Goal: Navigation & Orientation: Find specific page/section

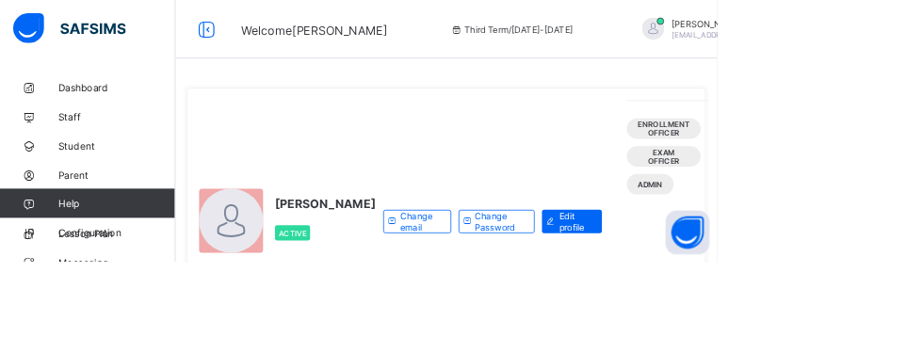
click at [93, 265] on span "Classes" at bounding box center [150, 263] width 151 height 15
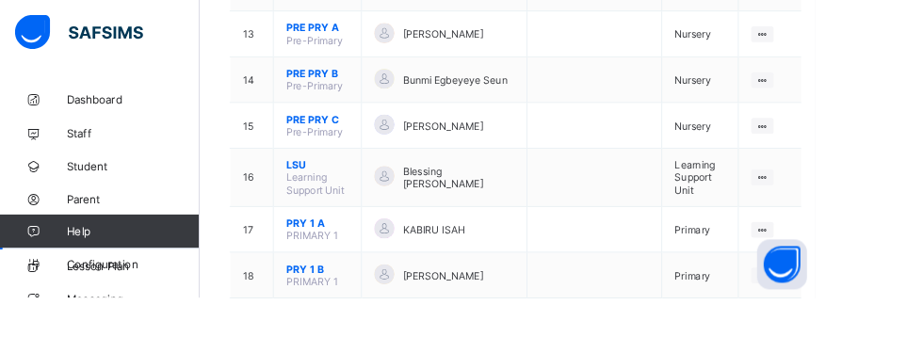
scroll to position [884, 0]
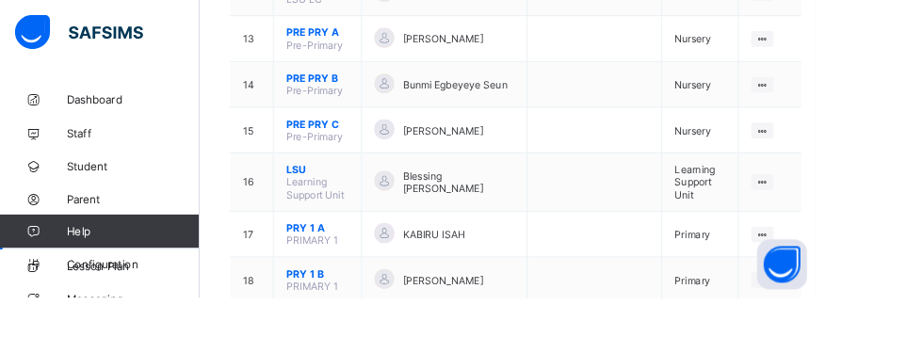
click at [0, 0] on ul "View Class Assign form Teacher" at bounding box center [0, 0] width 0 height 0
click at [0, 0] on div "View Class" at bounding box center [0, 0] width 0 height 0
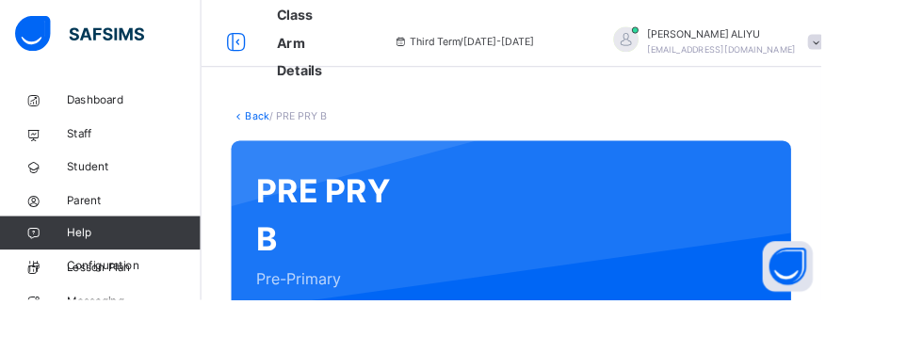
click at [280, 130] on link "Back" at bounding box center [289, 130] width 27 height 14
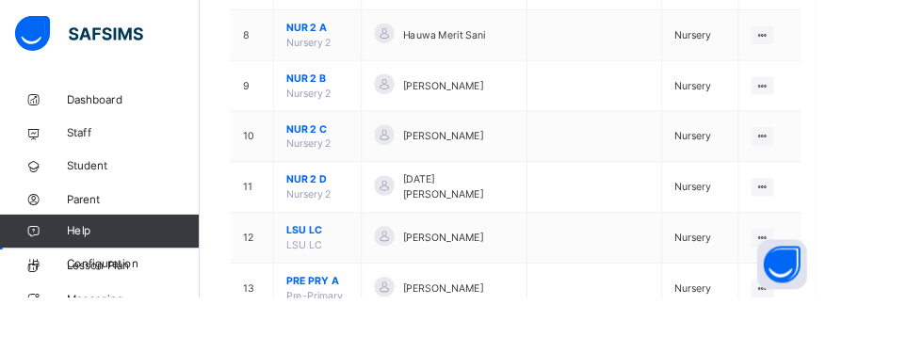
scroll to position [689, 0]
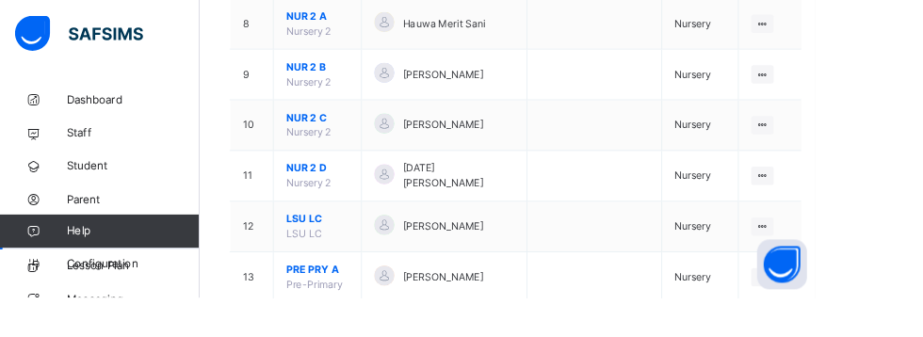
click at [853, 83] on div at bounding box center [863, 84] width 25 height 21
click at [0, 0] on div "View Class" at bounding box center [0, 0] width 0 height 0
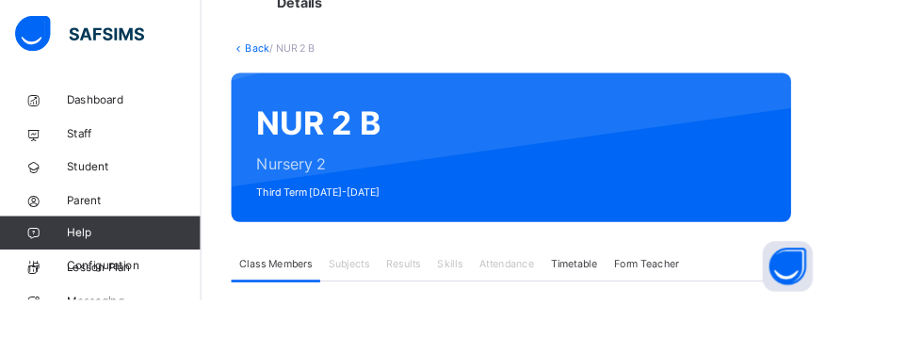
scroll to position [73, 0]
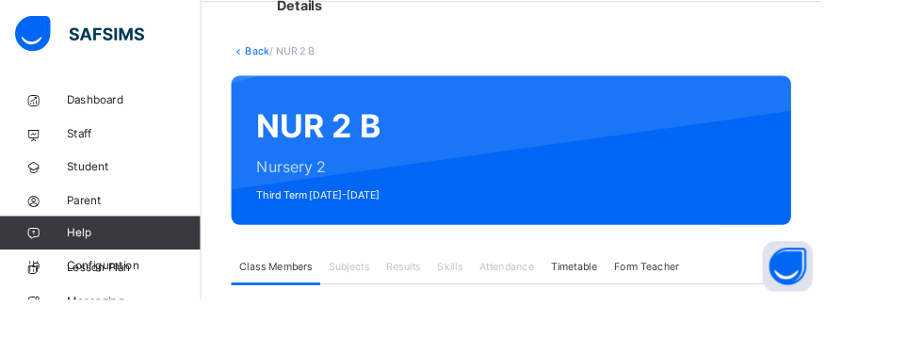
click at [291, 57] on link "Back" at bounding box center [289, 58] width 27 height 14
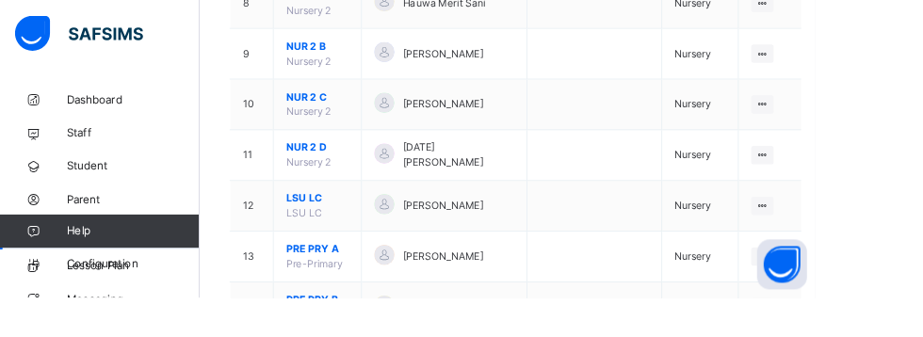
scroll to position [715, 0]
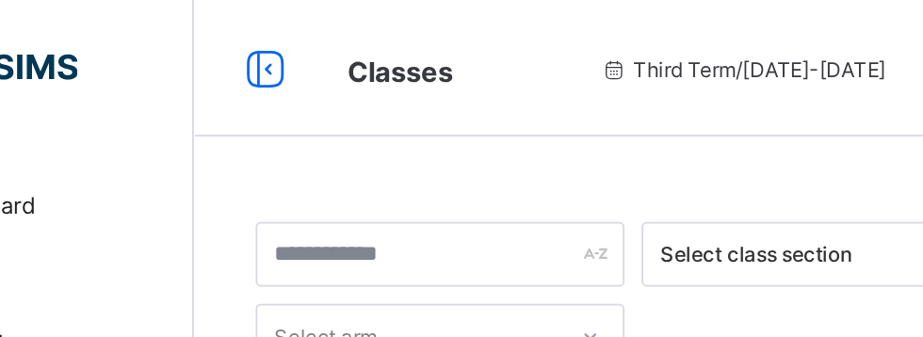
click at [260, 41] on icon at bounding box center [266, 37] width 32 height 27
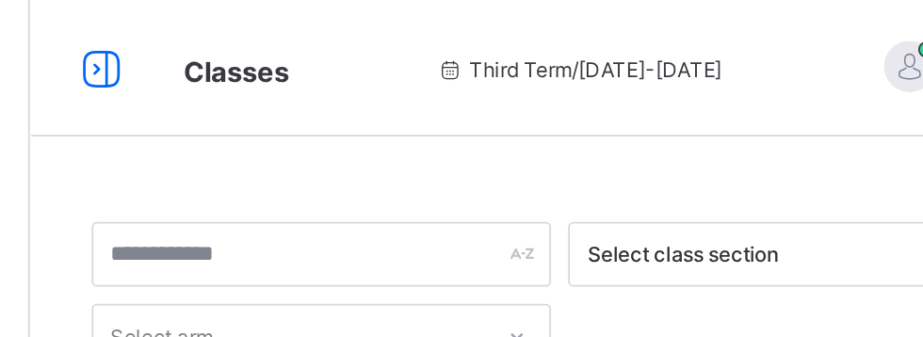
click at [119, 37] on icon at bounding box center [115, 37] width 32 height 27
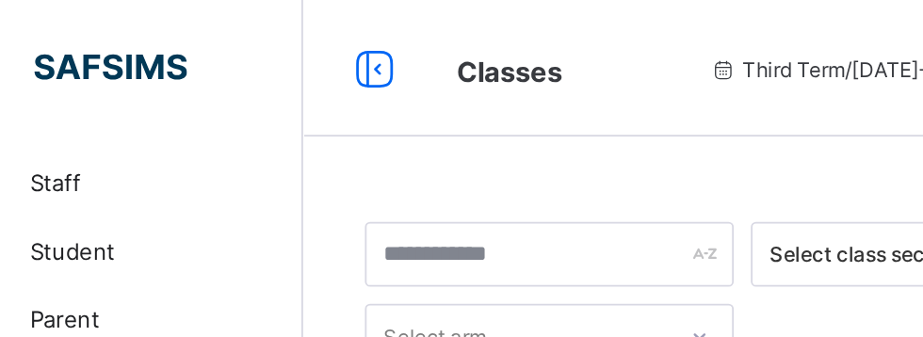
scroll to position [55, 0]
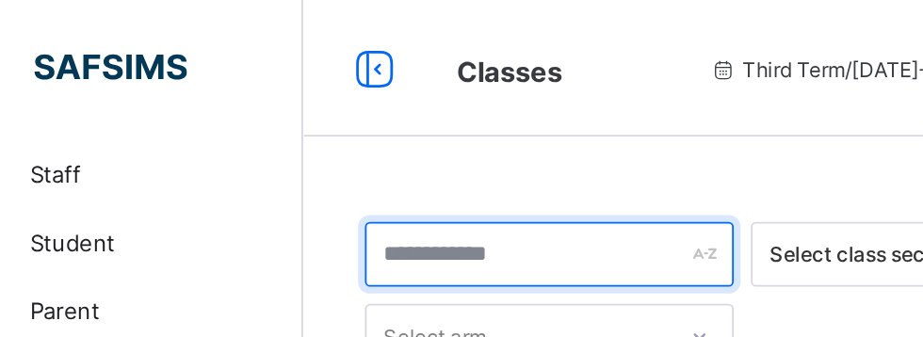
click at [445, 139] on div at bounding box center [361, 140] width 203 height 36
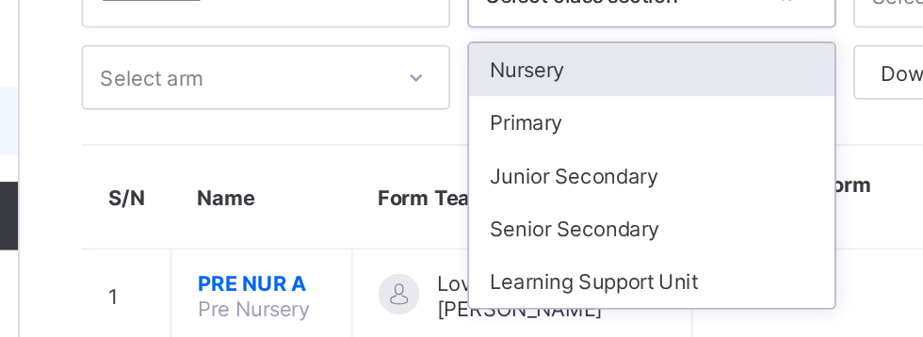
click at [637, 179] on div "Nursery" at bounding box center [575, 181] width 202 height 29
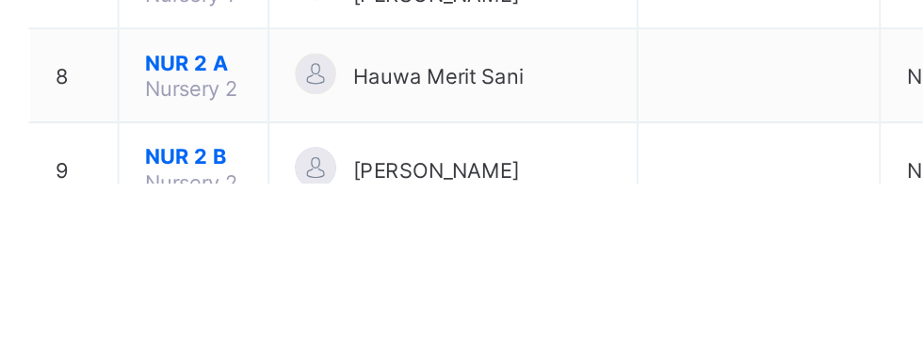
scroll to position [446, 0]
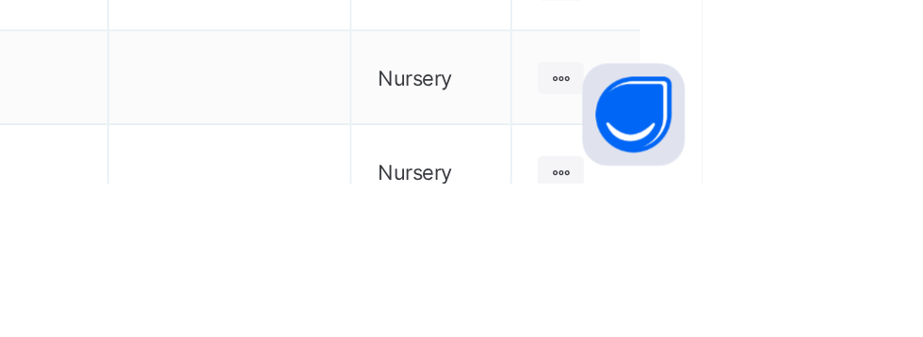
click at [0, 0] on div "View Class" at bounding box center [0, 0] width 0 height 0
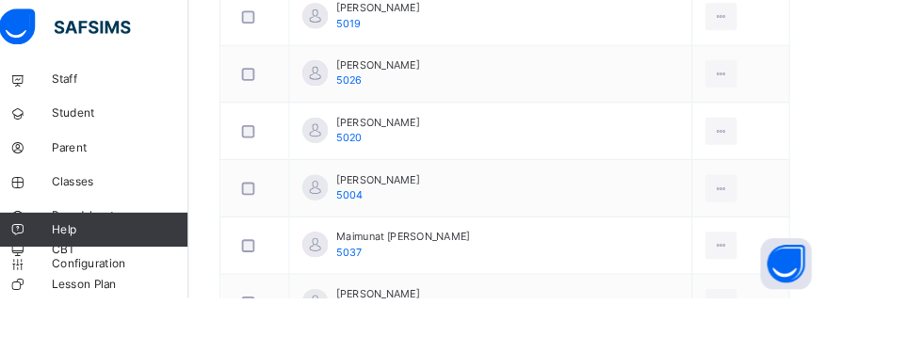
scroll to position [260, 0]
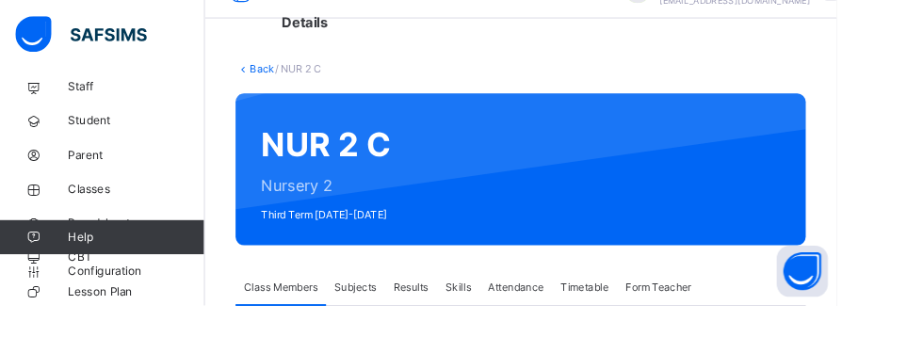
scroll to position [54, 0]
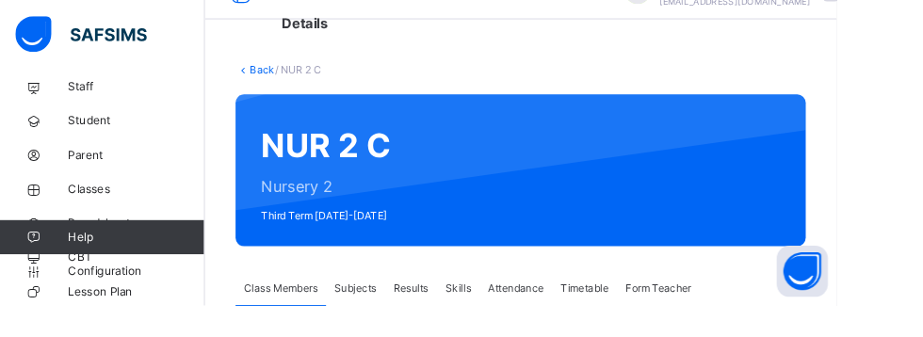
click at [293, 82] on link "Back" at bounding box center [289, 77] width 27 height 14
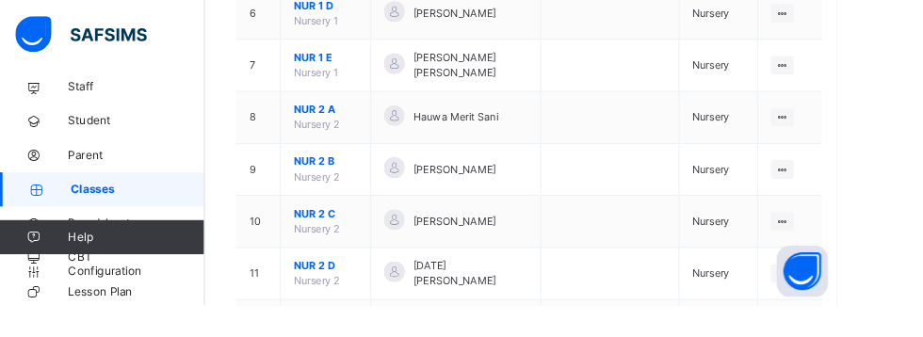
scroll to position [584, 0]
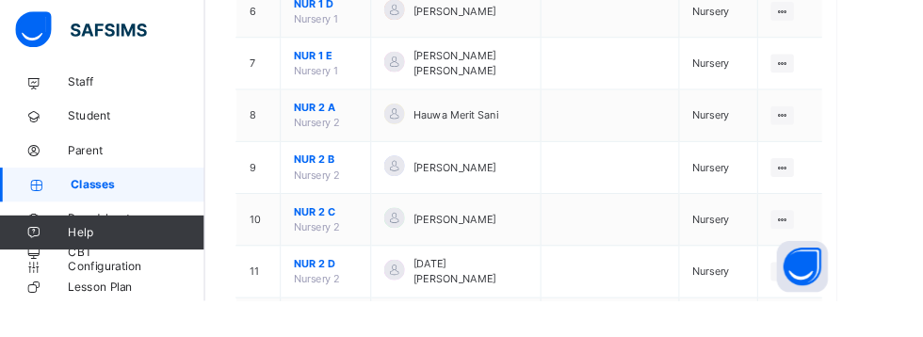
click at [855, 133] on icon at bounding box center [863, 132] width 16 height 14
click at [0, 0] on div "View Class" at bounding box center [0, 0] width 0 height 0
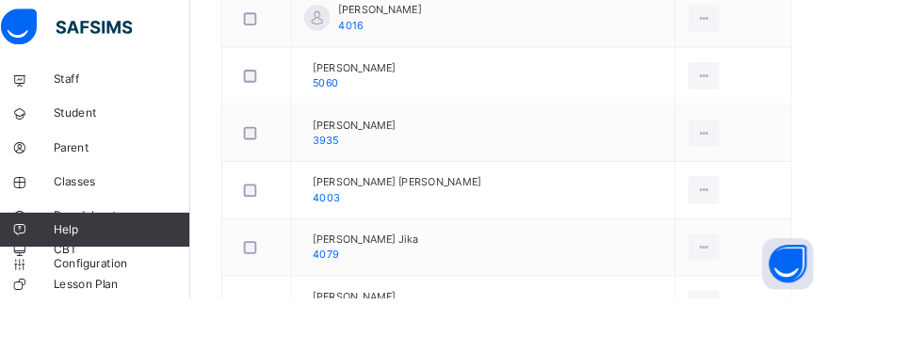
scroll to position [878, 0]
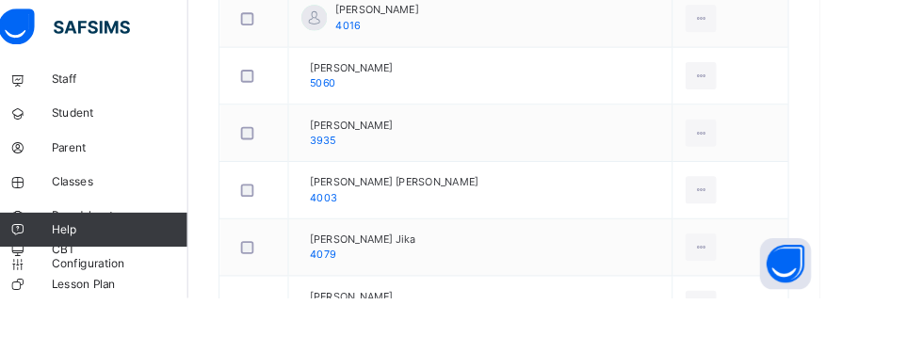
click at [793, 27] on icon at bounding box center [793, 29] width 16 height 17
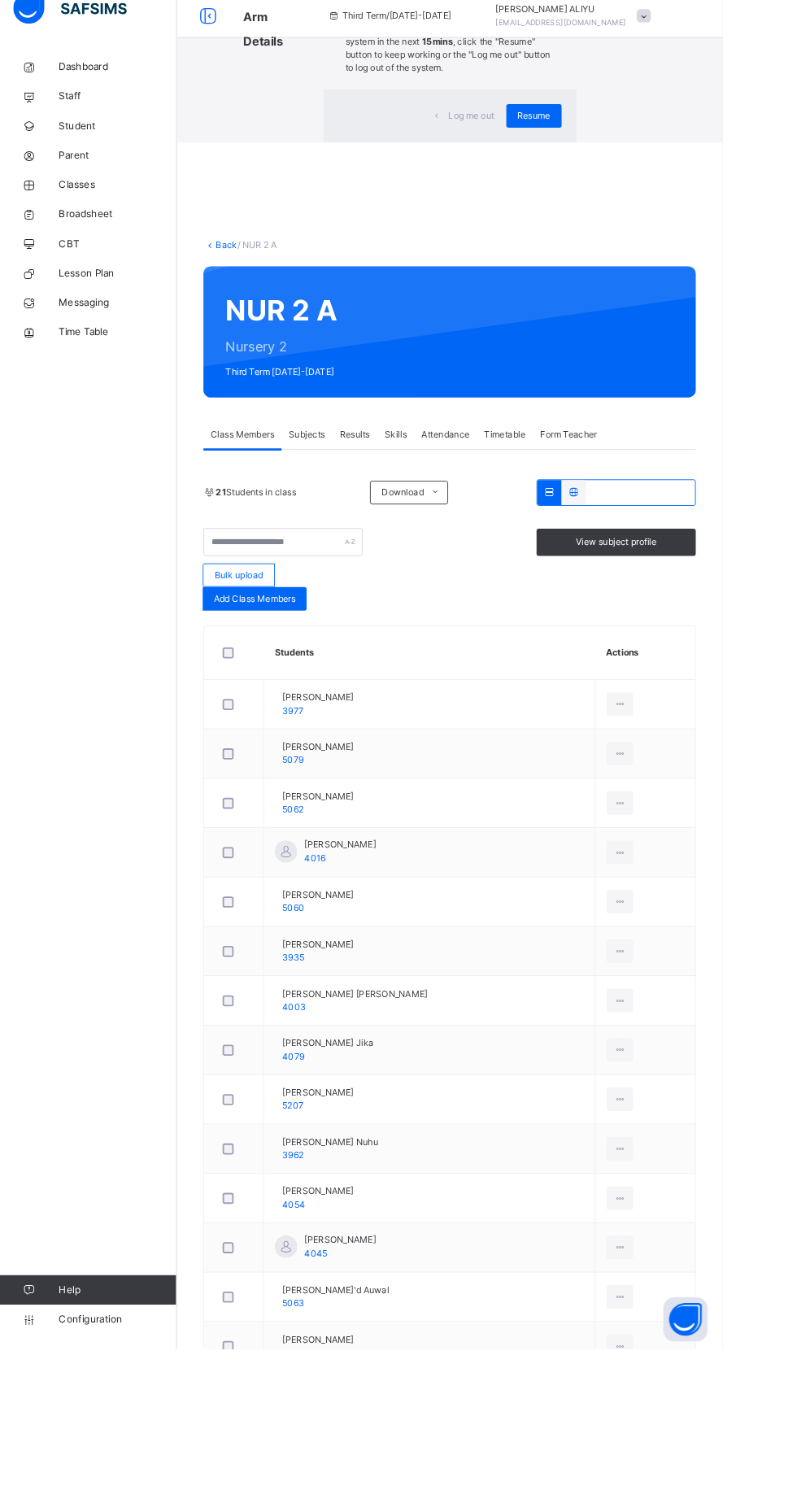
scroll to position [0, 0]
click at [571, 159] on span "Resume" at bounding box center [589, 151] width 36 height 15
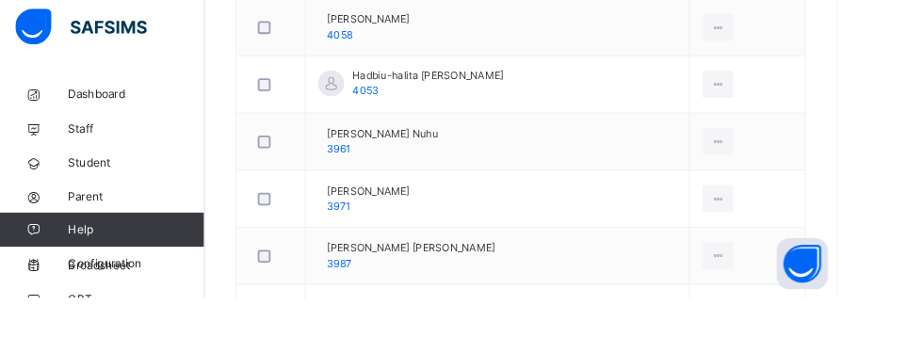
scroll to position [1504, 0]
